Goal: Find specific page/section: Find specific page/section

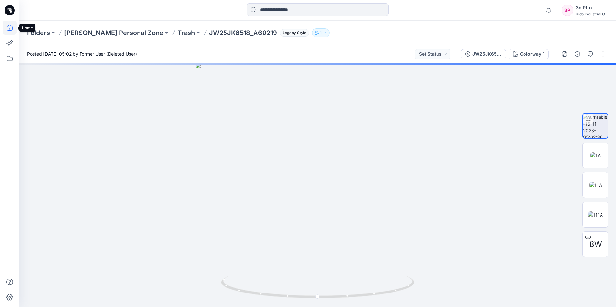
click at [8, 27] on icon at bounding box center [10, 28] width 14 height 14
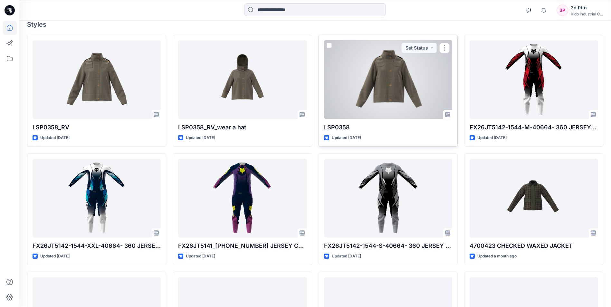
scroll to position [64, 0]
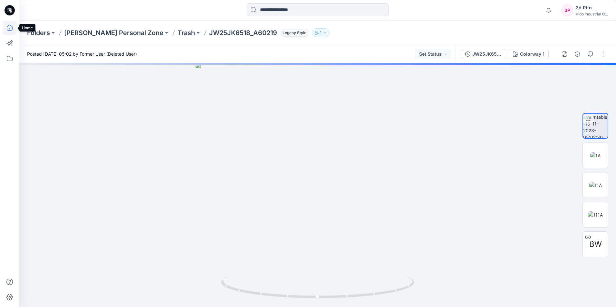
click at [6, 29] on icon at bounding box center [10, 28] width 14 height 14
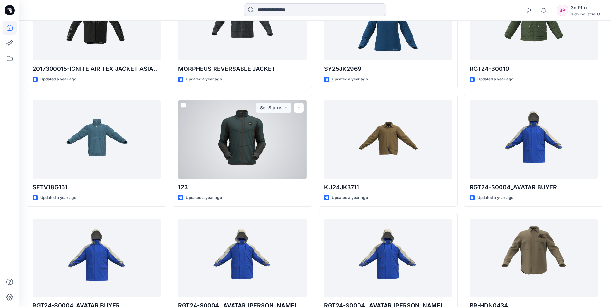
scroll to position [13575, 0]
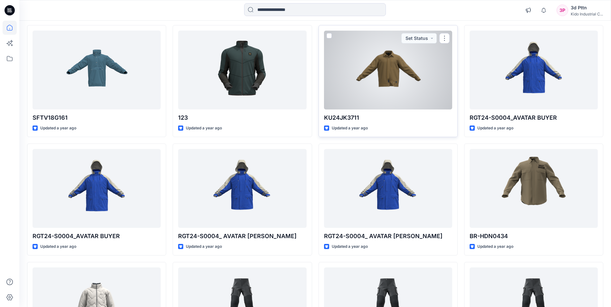
click at [397, 53] on div at bounding box center [388, 70] width 128 height 79
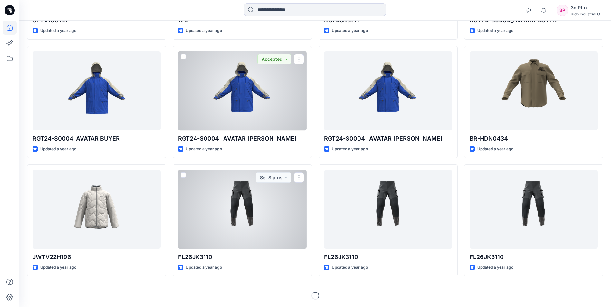
scroll to position [13673, 0]
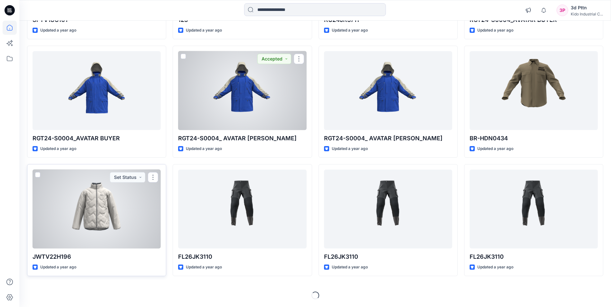
click at [163, 218] on div "JWTV22H196 Updated a year ago Set Status" at bounding box center [96, 220] width 139 height 112
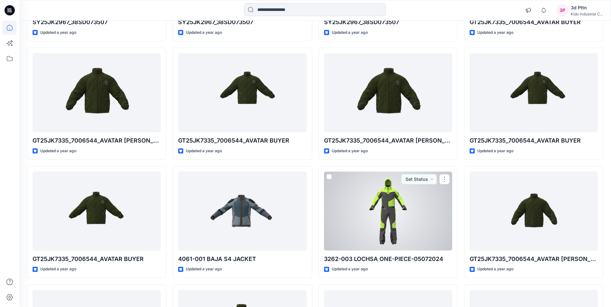
scroll to position [11257, 0]
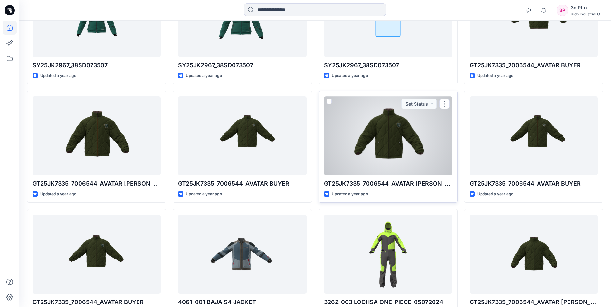
click at [391, 162] on div at bounding box center [388, 135] width 128 height 79
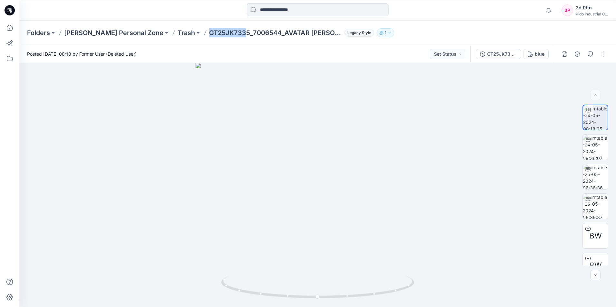
drag, startPoint x: 209, startPoint y: 31, endPoint x: 246, endPoint y: 35, distance: 36.9
click at [246, 35] on p "GT25JK7335_7006544_AVATAR [PERSON_NAME]" at bounding box center [275, 32] width 133 height 9
click at [225, 43] on div "Folders [PERSON_NAME] Personal Zone Trash GT25JK7335_7006544_AVATAR [PERSON_NAM…" at bounding box center [317, 33] width 596 height 24
drag, startPoint x: 210, startPoint y: 31, endPoint x: 249, endPoint y: 33, distance: 39.4
click at [249, 33] on p "GT25JK7335_7006544_AVATAR [PERSON_NAME]" at bounding box center [275, 32] width 133 height 9
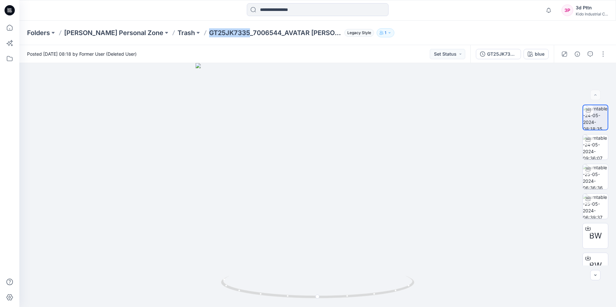
copy p "GT25JK7335"
click at [395, 133] on div at bounding box center [317, 185] width 596 height 244
click at [273, 79] on div at bounding box center [317, 185] width 596 height 244
click at [470, 132] on div at bounding box center [317, 185] width 596 height 244
